Goal: Communication & Community: Answer question/provide support

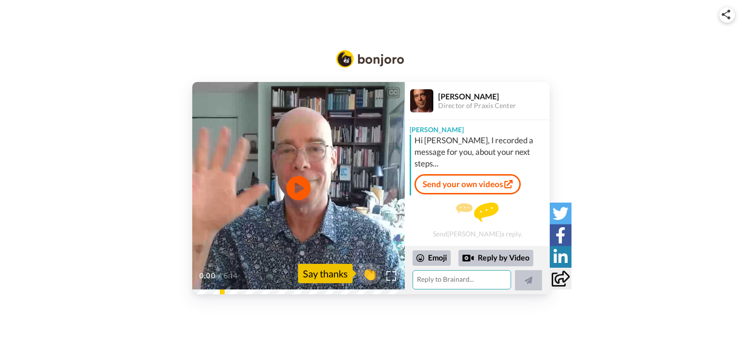
click at [493, 281] on textarea at bounding box center [462, 279] width 99 height 19
click at [290, 194] on icon at bounding box center [299, 189] width 26 height 26
click at [472, 285] on textarea at bounding box center [462, 279] width 99 height 19
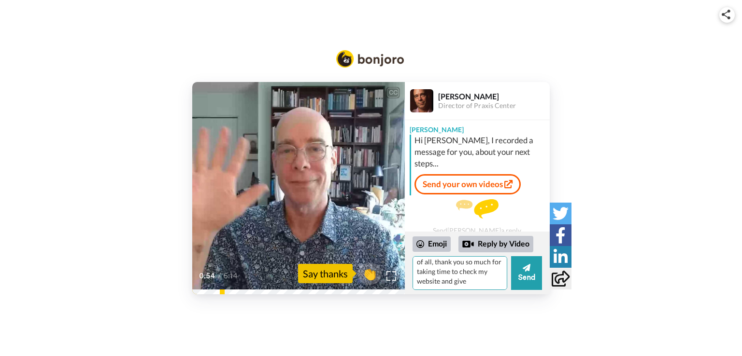
scroll to position [13, 0]
type textarea "Hi [PERSON_NAME], First of all, thank you so much for taking time to check my w…"
click at [534, 288] on button "Send" at bounding box center [526, 273] width 31 height 34
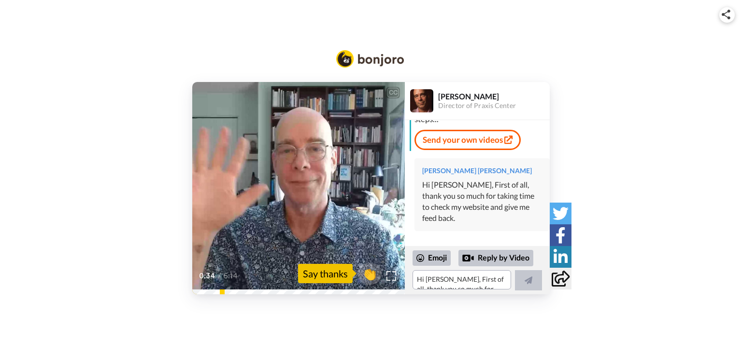
scroll to position [44, 0]
click at [292, 142] on video at bounding box center [298, 188] width 213 height 213
click at [489, 284] on textarea "Hi [PERSON_NAME], First of all, thank you so much for taking time to check my w…" at bounding box center [462, 279] width 99 height 19
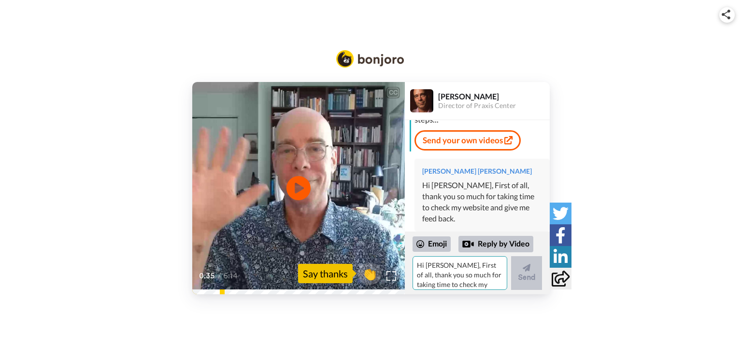
scroll to position [58, 0]
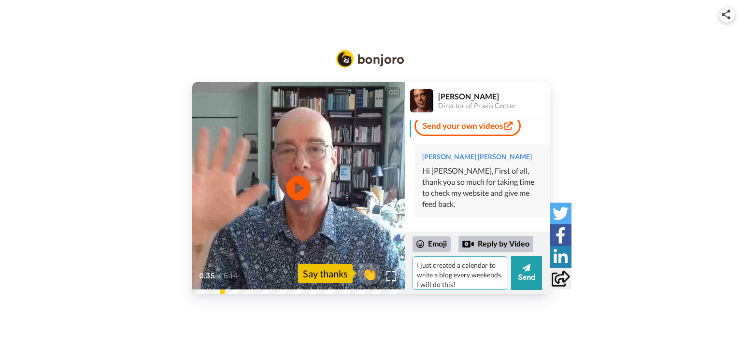
click at [414, 265] on textarea "I just created a calendar to write a blog every weekends. I will do this!" at bounding box center [460, 273] width 95 height 34
click at [467, 269] on textarea "A gallery in [GEOGRAPHIC_DATA] told me that " your artworks are too fragile for…" at bounding box center [460, 273] width 95 height 34
click at [451, 288] on textarea "A gallery in [GEOGRAPHIC_DATA] told me that " your artworks are too fragile for…" at bounding box center [460, 273] width 95 height 34
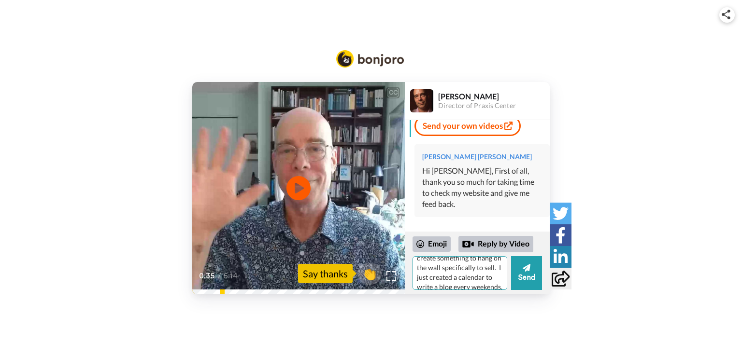
click at [497, 286] on textarea "A gallery in [GEOGRAPHIC_DATA] told me that " your artworks are too fragile for…" at bounding box center [460, 273] width 95 height 34
type textarea "A gallery in [GEOGRAPHIC_DATA] told me that " your artworks are too fragile for…"
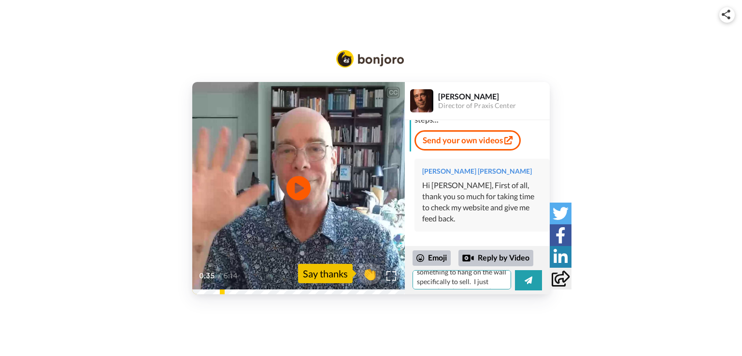
drag, startPoint x: 452, startPoint y: 279, endPoint x: 439, endPoint y: 279, distance: 12.6
click at [441, 279] on textarea "A gallery in [GEOGRAPHIC_DATA] told me that " your artworks are too fragile for…" at bounding box center [462, 279] width 99 height 19
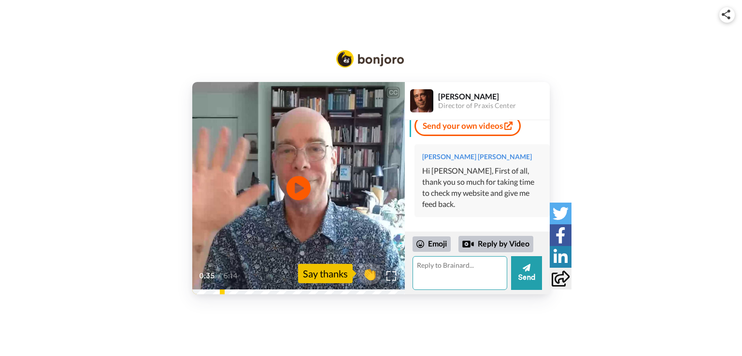
scroll to position [0, 0]
